Goal: Transaction & Acquisition: Obtain resource

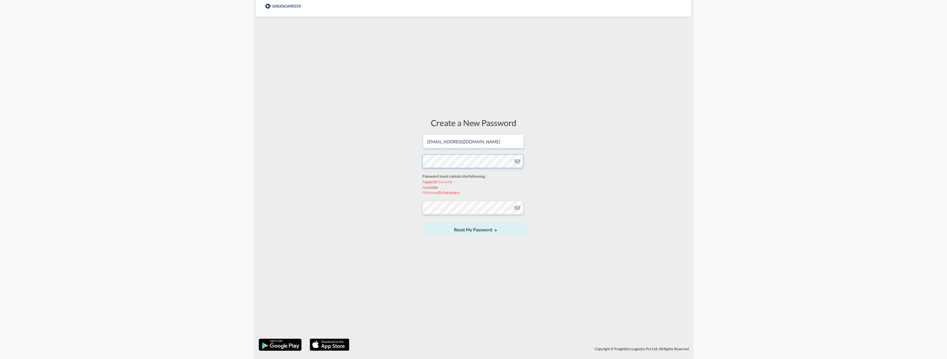
click at [448, 171] on form "[EMAIL_ADDRESS][DOMAIN_NAME] Password must contain the following: A special cha…" at bounding box center [473, 186] width 102 height 104
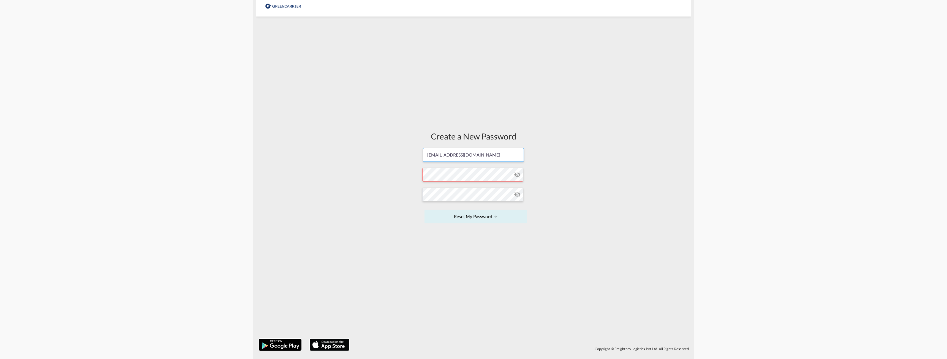
click at [488, 158] on input "[EMAIL_ADDRESS][DOMAIN_NAME]" at bounding box center [473, 155] width 101 height 14
click at [602, 230] on div "Create a New Password [EMAIL_ADDRESS][DOMAIN_NAME] Password must contain the fo…" at bounding box center [473, 177] width 435 height 317
drag, startPoint x: 492, startPoint y: 206, endPoint x: 487, endPoint y: 214, distance: 9.5
click at [487, 214] on form "[EMAIL_ADDRESS][DOMAIN_NAME] Password must contain the following: A special cha…" at bounding box center [473, 187] width 102 height 78
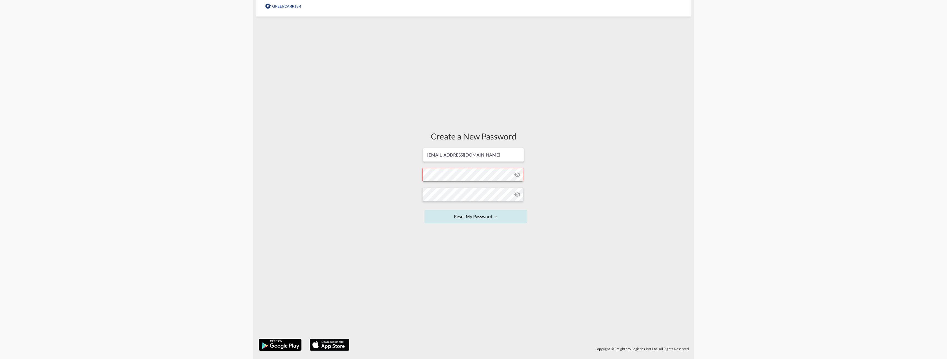
click at [487, 214] on button "Reset my password" at bounding box center [475, 217] width 102 height 14
drag, startPoint x: 454, startPoint y: 271, endPoint x: 454, endPoint y: 280, distance: 8.8
click at [454, 280] on div "Create a New Password [EMAIL_ADDRESS][DOMAIN_NAME] Password must contain the fo…" at bounding box center [473, 177] width 111 height 317
click at [493, 219] on button "Reset my password" at bounding box center [475, 217] width 102 height 14
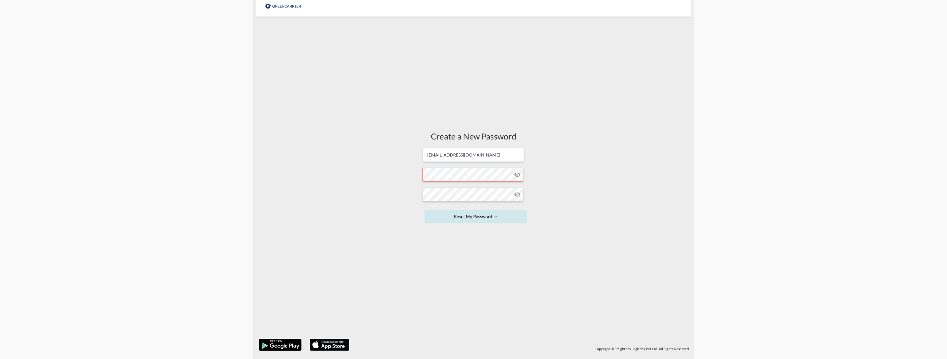
click at [494, 217] on md-icon "UPDATE MY PASSWORD" at bounding box center [495, 217] width 4 height 4
click at [520, 195] on md-icon "icon-eye-off" at bounding box center [517, 194] width 7 height 7
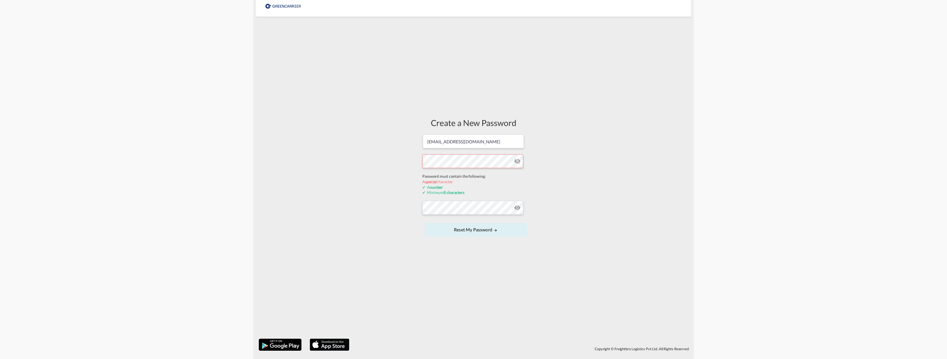
click at [519, 180] on form "[EMAIL_ADDRESS][DOMAIN_NAME] Password must contain the following: A special cha…" at bounding box center [473, 186] width 102 height 104
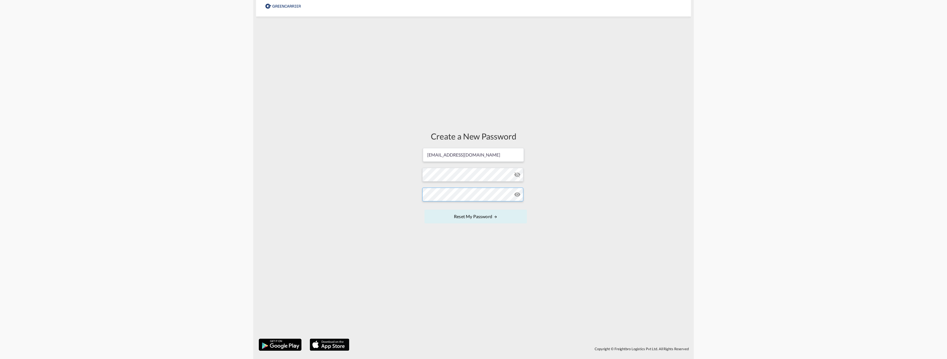
click at [466, 206] on form "[EMAIL_ADDRESS][DOMAIN_NAME] Password must contain the following: A special cha…" at bounding box center [473, 187] width 102 height 78
click at [475, 215] on button "Reset my password" at bounding box center [475, 217] width 102 height 14
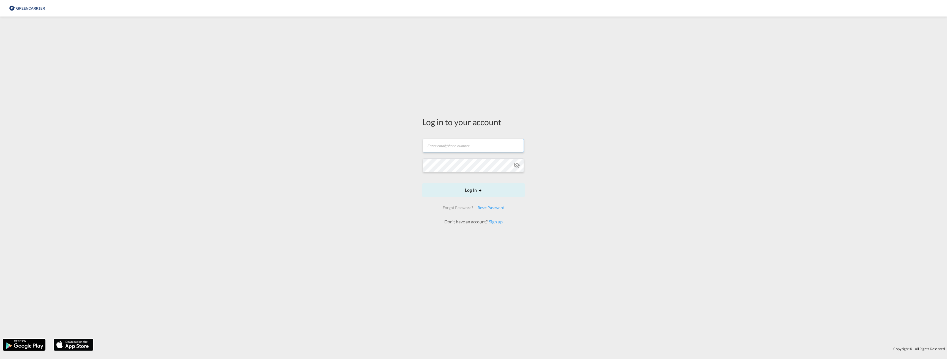
type input "[EMAIL_ADDRESS][DOMAIN_NAME]"
click at [472, 199] on button "Log In" at bounding box center [473, 201] width 102 height 14
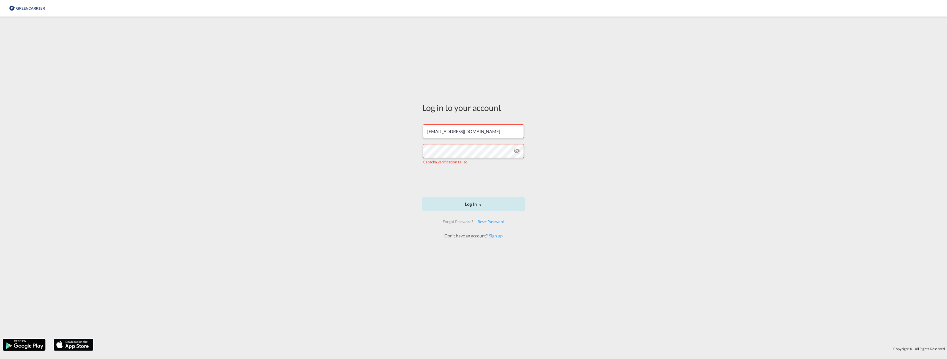
click at [478, 207] on button "Log In" at bounding box center [473, 204] width 102 height 14
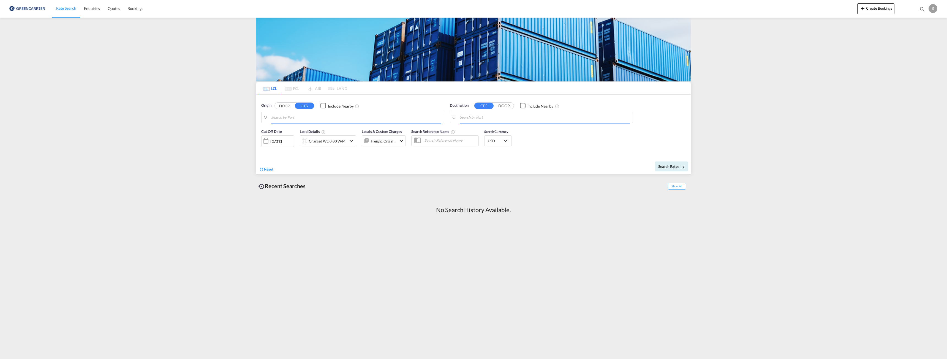
drag, startPoint x: 463, startPoint y: 149, endPoint x: 404, endPoint y: 197, distance: 75.6
click at [404, 196] on div "LCL FCL AIR LAND LCL FCL AIR LAND Origin DOOR CFS Include Nearby Destination CF…" at bounding box center [473, 122] width 435 height 208
click at [291, 117] on input "Search by Port" at bounding box center [356, 117] width 170 height 8
click at [288, 105] on button "DOOR" at bounding box center [284, 106] width 19 height 6
click at [322, 120] on input "Search by Door" at bounding box center [356, 117] width 170 height 8
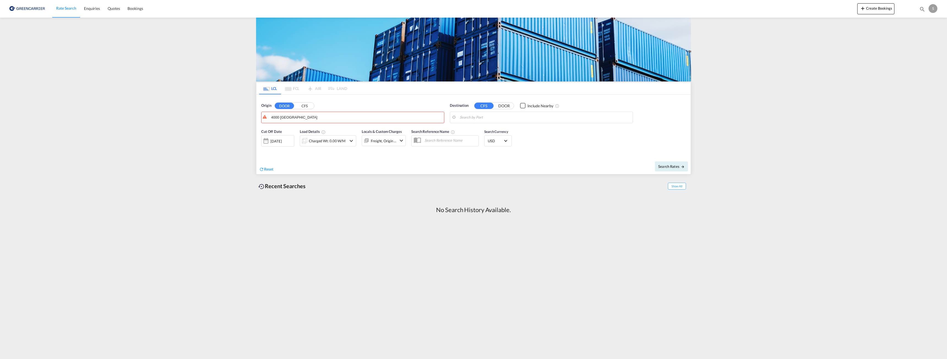
drag, startPoint x: 302, startPoint y: 117, endPoint x: 260, endPoint y: 112, distance: 42.9
drag, startPoint x: 306, startPoint y: 119, endPoint x: 267, endPoint y: 115, distance: 39.0
click at [267, 115] on body "Rate Search Enquiries Quotes Bookings Rate Search Enquiries" at bounding box center [473, 179] width 947 height 359
type input "e"
click at [283, 129] on div "[GEOGRAPHIC_DATA] DK-4000" at bounding box center [313, 132] width 105 height 17
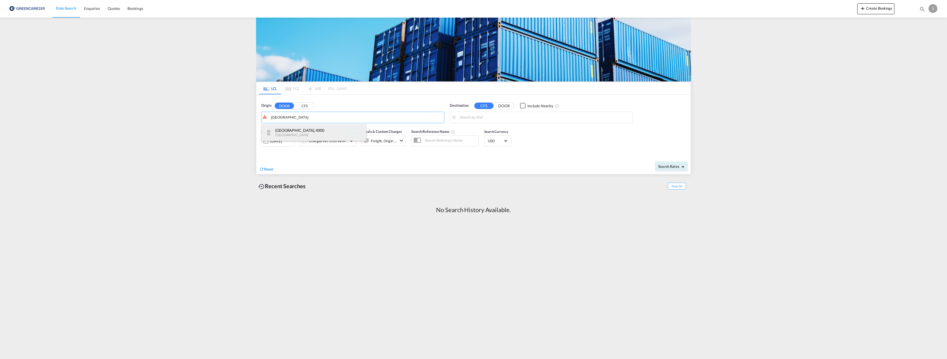
type input "DK-4000, [GEOGRAPHIC_DATA]"
click at [481, 117] on input "Search by Port" at bounding box center [545, 117] width 170 height 8
click at [473, 132] on div "Shangha i, SH [GEOGRAPHIC_DATA] [GEOGRAPHIC_DATA]" at bounding box center [502, 132] width 105 height 17
type input "[GEOGRAPHIC_DATA], SH, CNSHA"
click at [328, 145] on div "Charged Wt: 0.00 W/M" at bounding box center [327, 141] width 37 height 8
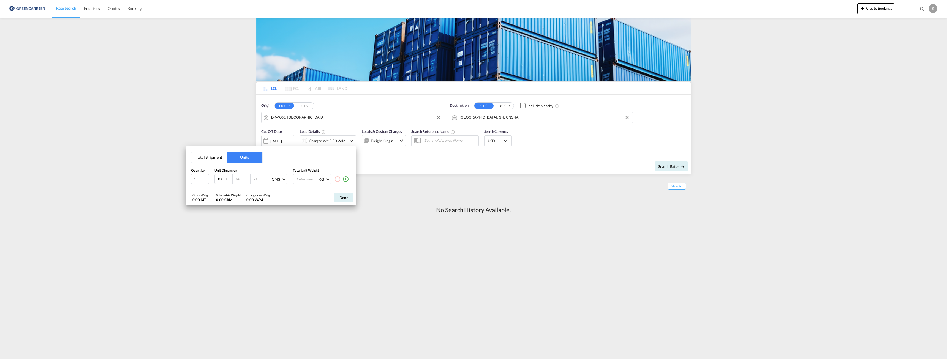
click at [228, 178] on input "0.001" at bounding box center [224, 179] width 15 height 5
type input "0"
type input "80"
type input "120"
type input "80"
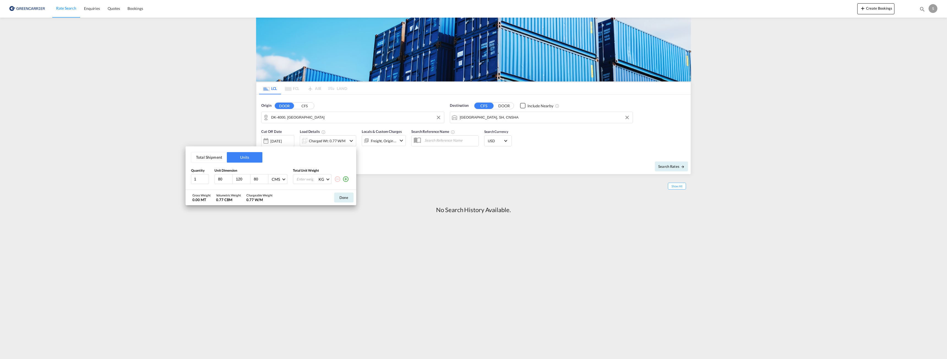
click at [302, 180] on input "number" at bounding box center [307, 178] width 22 height 9
type input "4"
type input "500"
click at [351, 202] on button "Done" at bounding box center [343, 198] width 19 height 10
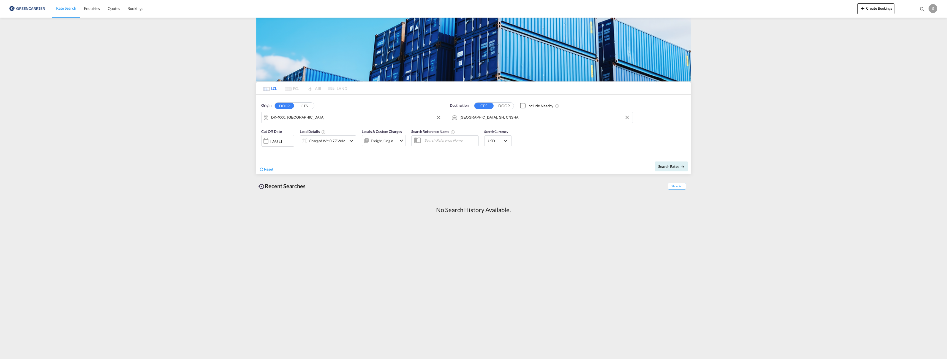
click at [653, 161] on div "Search Rates" at bounding box center [583, 167] width 216 height 16
click at [661, 166] on span "Search Rates" at bounding box center [671, 166] width 26 height 4
type input "4000 to CNSHA / [DATE]"
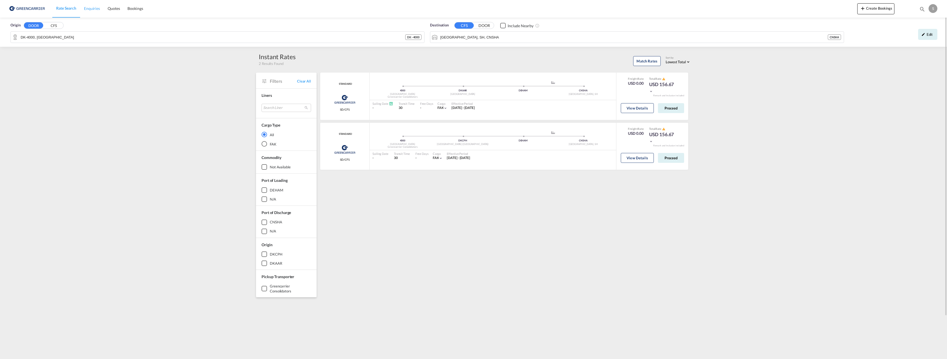
click at [84, 10] on span "Enquiries" at bounding box center [92, 8] width 16 height 5
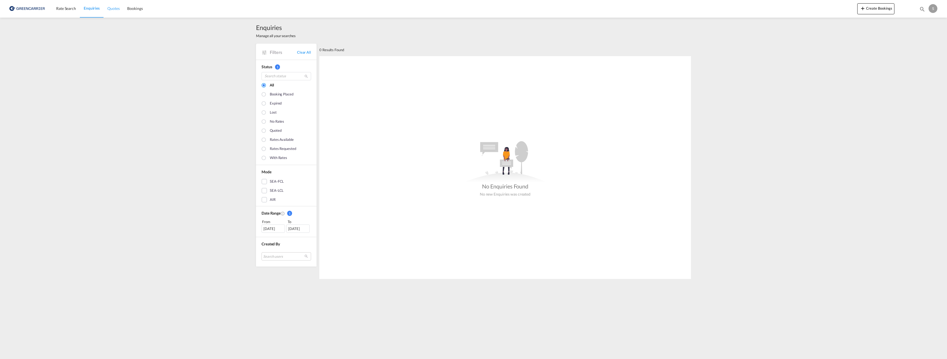
click at [111, 10] on span "Quotes" at bounding box center [113, 8] width 12 height 5
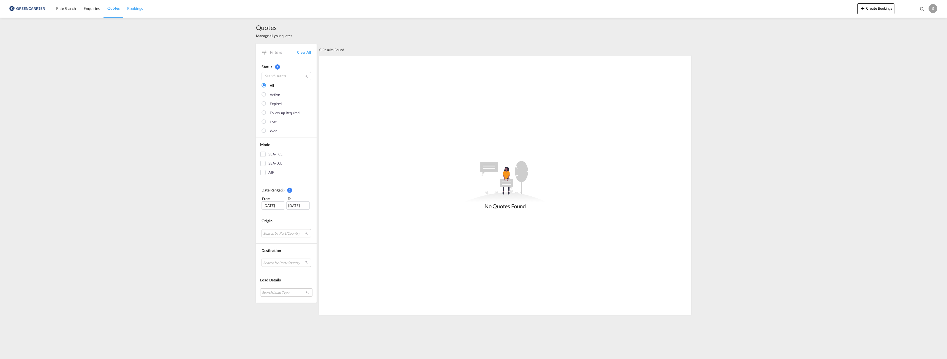
click at [138, 12] on link "Bookings" at bounding box center [134, 9] width 23 height 18
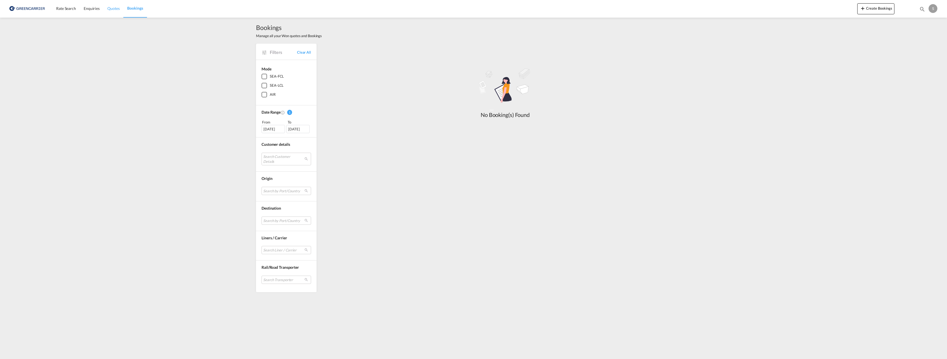
click at [113, 10] on span "Quotes" at bounding box center [113, 8] width 12 height 5
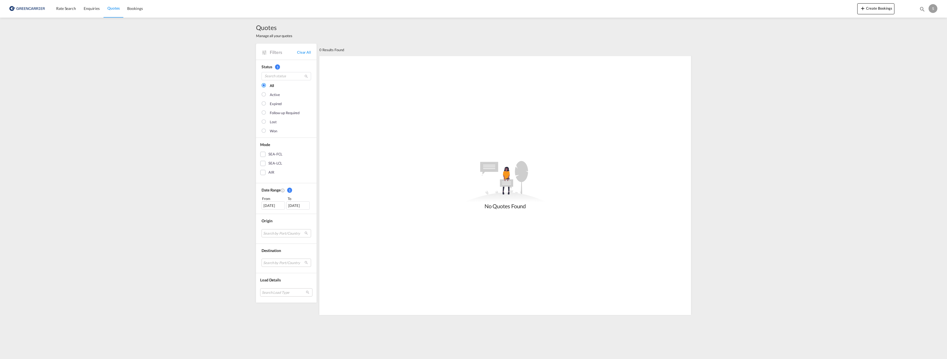
click at [38, 8] on img at bounding box center [26, 8] width 37 height 12
click at [58, 7] on span "Rate Search" at bounding box center [66, 8] width 20 height 5
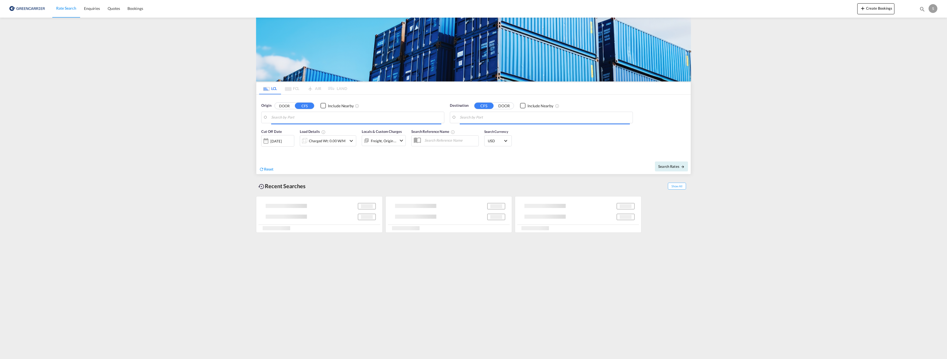
type input "DK-4000, [GEOGRAPHIC_DATA]"
type input "[GEOGRAPHIC_DATA], SH, CNSHA"
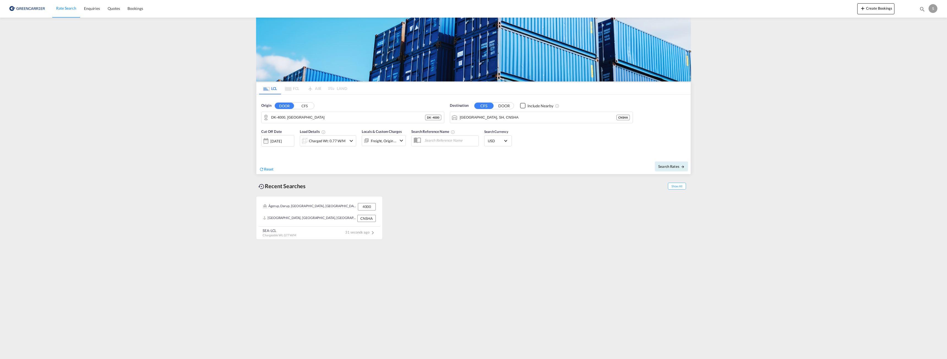
drag, startPoint x: 933, startPoint y: 0, endPoint x: 817, endPoint y: 103, distance: 155.8
click at [817, 103] on md-content "Rate Search Enquiries Quotes Bookings Create Bookings Bookings Quotes Enquiries…" at bounding box center [473, 179] width 947 height 359
drag, startPoint x: 946, startPoint y: 0, endPoint x: 774, endPoint y: 90, distance: 193.5
click at [774, 90] on md-content "Rate Search Enquiries Quotes Bookings Create Bookings Bookings Quotes Enquiries…" at bounding box center [473, 179] width 947 height 359
